Goal: Find specific page/section: Find specific page/section

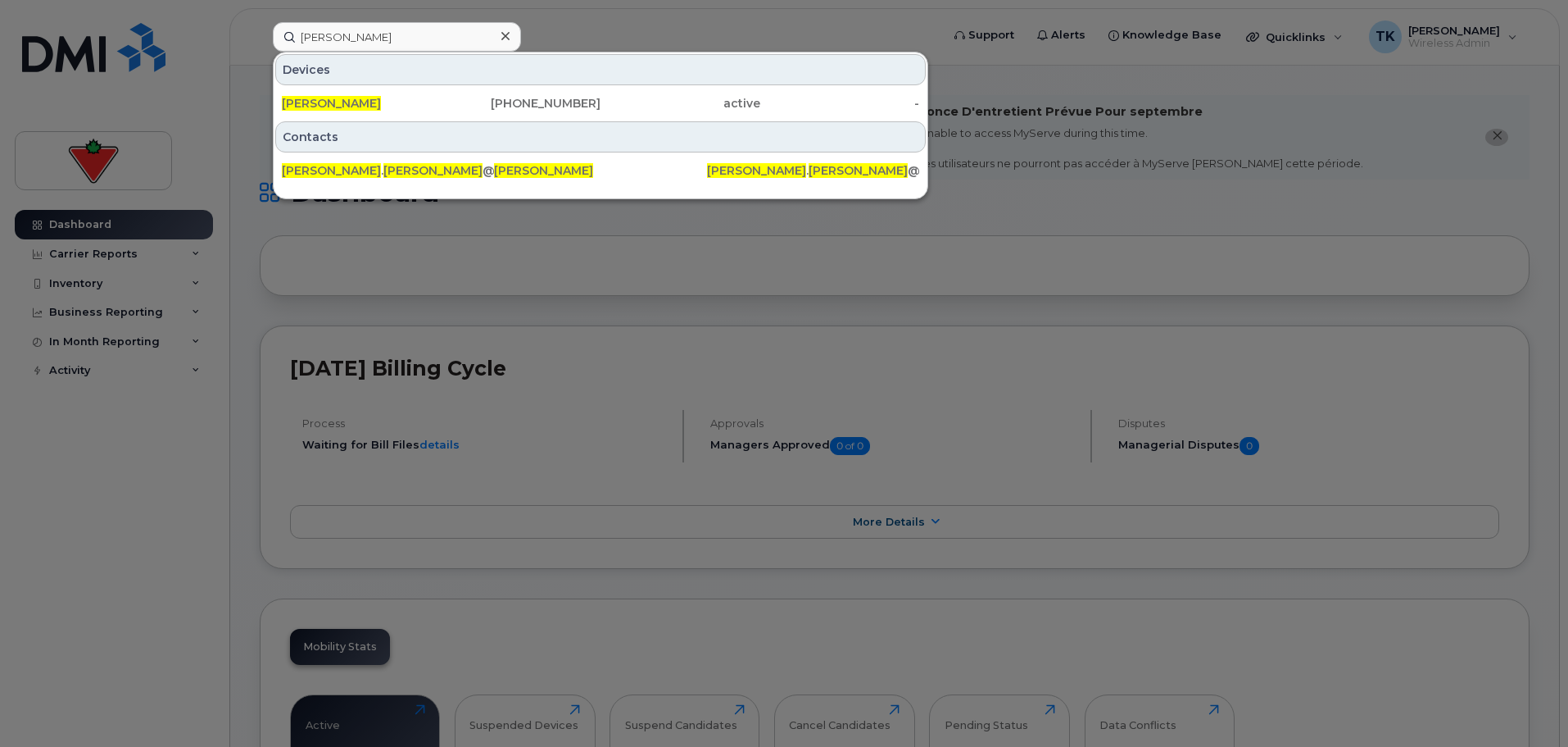
scroll to position [164, 0]
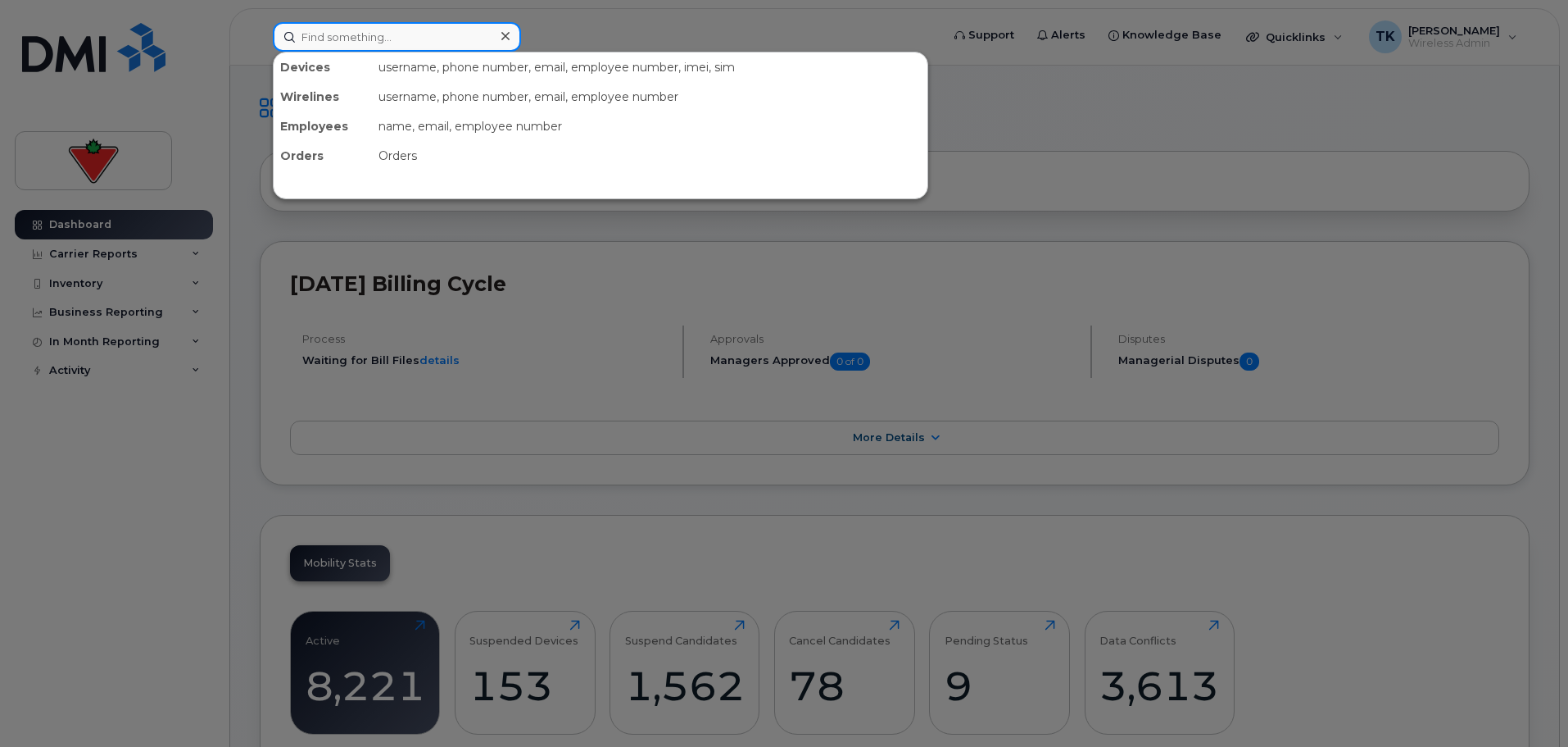
click at [398, 41] on input at bounding box center [397, 37] width 248 height 29
paste input "Navneet Kaur"
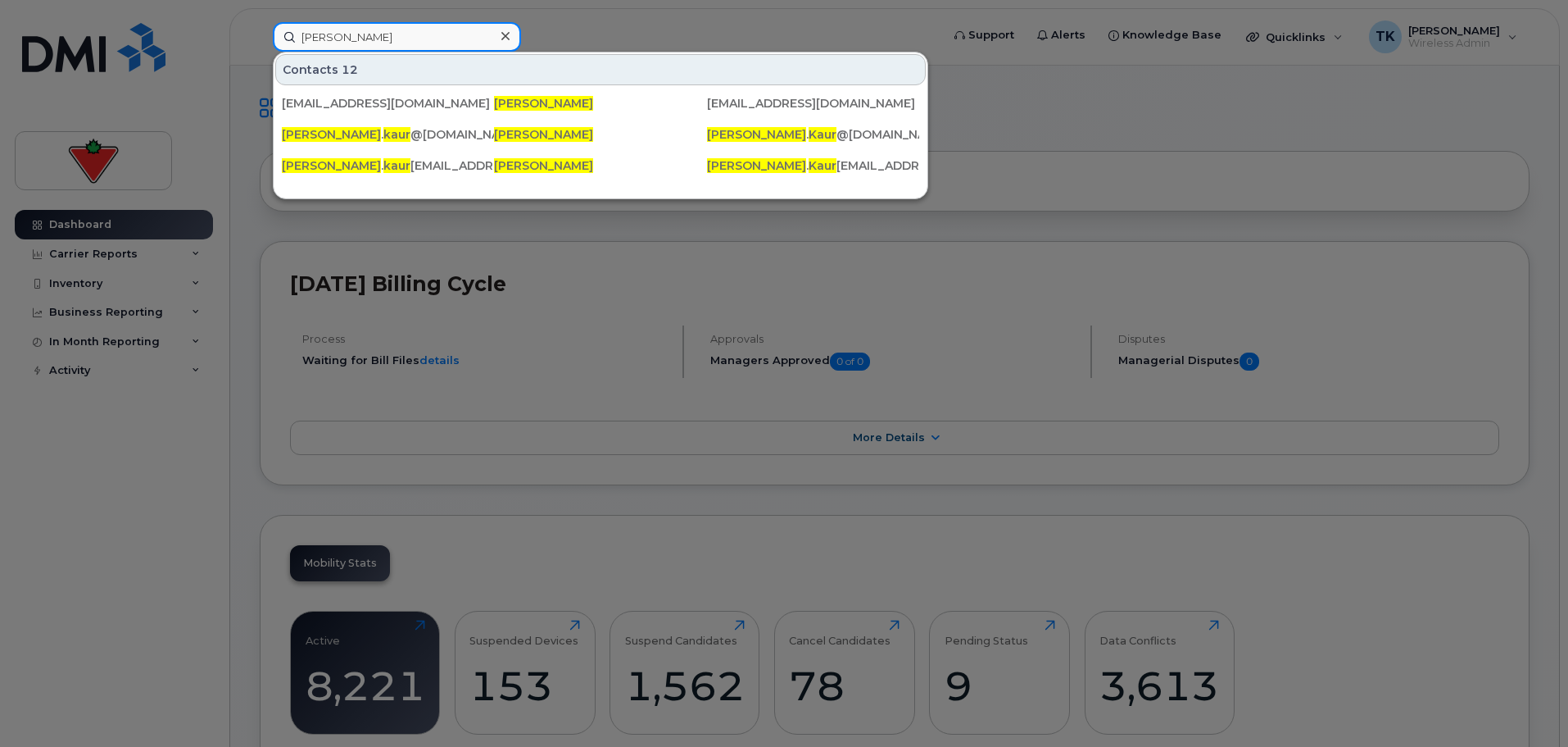
drag, startPoint x: 404, startPoint y: 28, endPoint x: 173, endPoint y: 23, distance: 231.1
click at [260, 24] on div "Navneet Kaur Contacts 12 nav.kaur@ctfs.com Navneet Kaur Nav.Kaur@ctfs.com navne…" at bounding box center [602, 37] width 683 height 29
paste input "Paige Ballard"
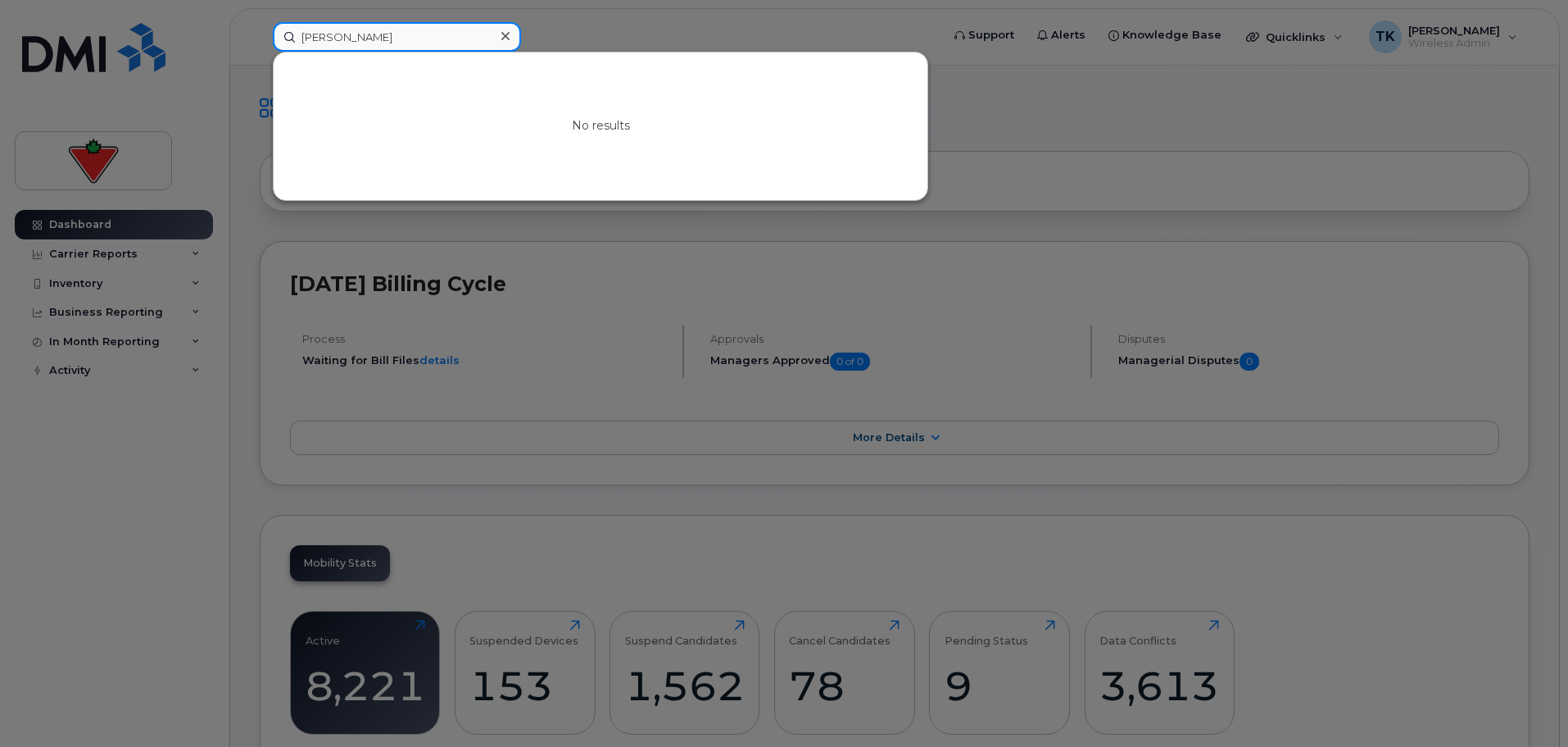
paste input "James Akwei Allotey"
drag, startPoint x: 279, startPoint y: 33, endPoint x: 76, endPoint y: 32, distance: 203.0
click at [260, 32] on div "Paige Ballard No results" at bounding box center [602, 37] width 683 height 29
type input "James Akwei Allotey"
